Goal: Task Accomplishment & Management: Manage account settings

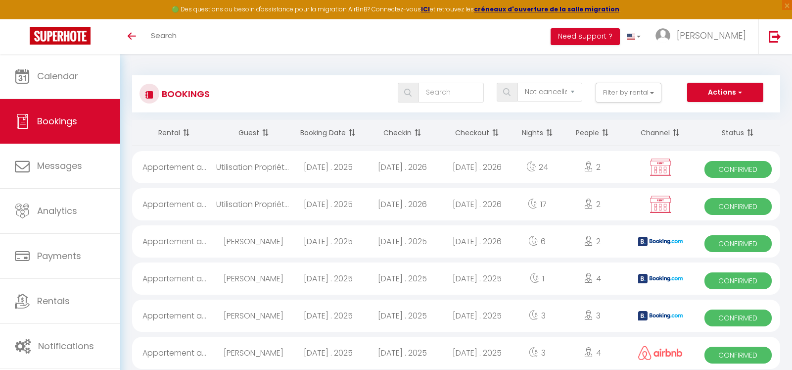
select select "not_cancelled"
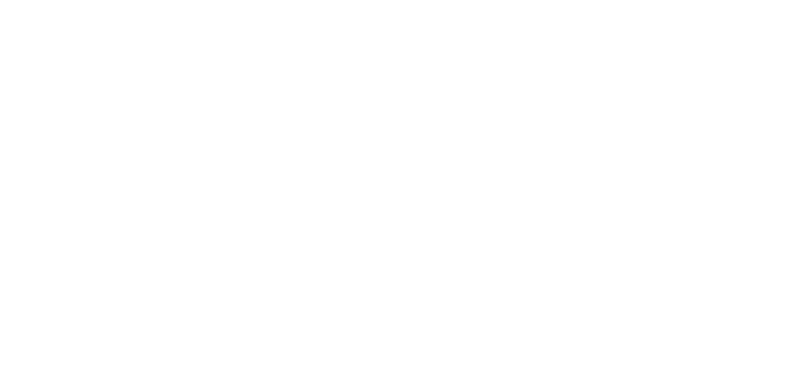
select select "not_cancelled"
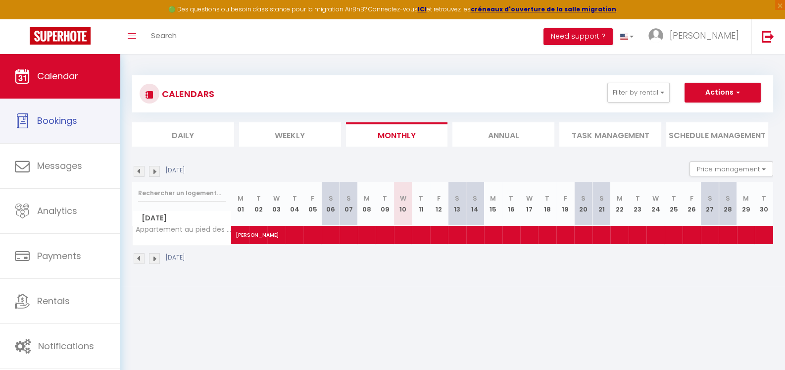
click at [62, 123] on span "Bookings" at bounding box center [57, 120] width 40 height 12
select select "not_cancelled"
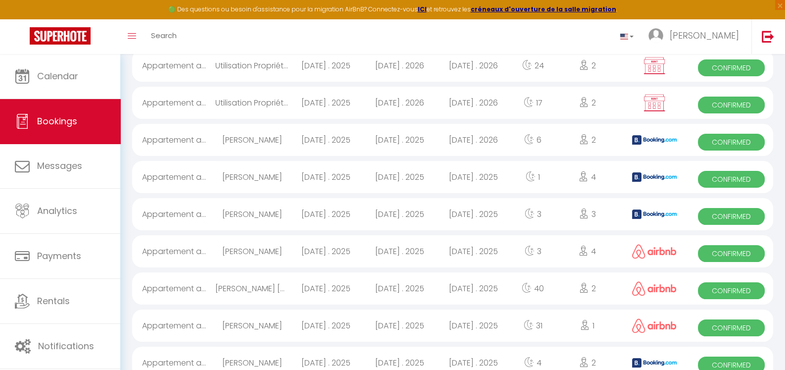
scroll to position [108, 0]
